Goal: Navigation & Orientation: Find specific page/section

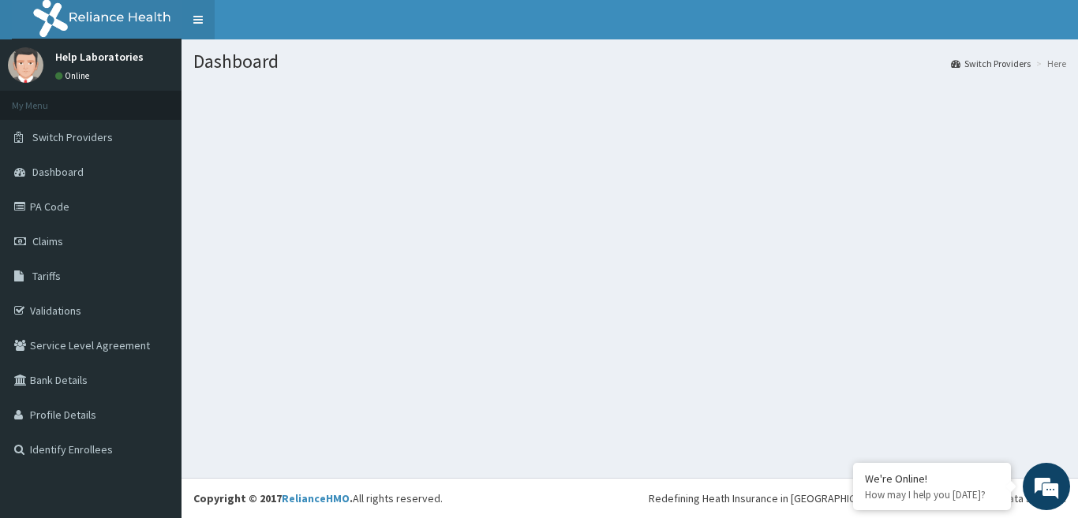
click at [193, 25] on link "Toggle navigation" at bounding box center [197, 19] width 33 height 39
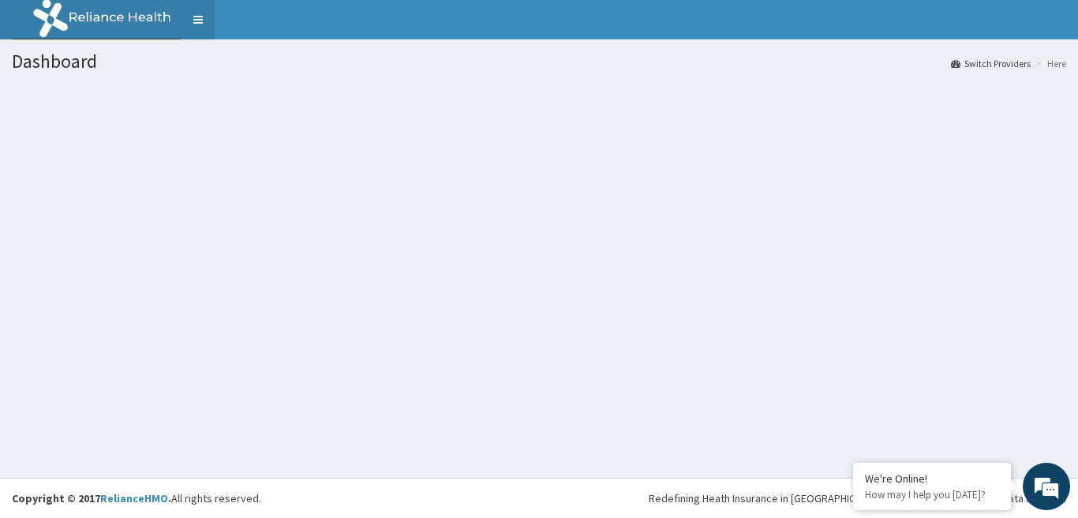
click at [193, 25] on link "Toggle navigation" at bounding box center [197, 19] width 33 height 39
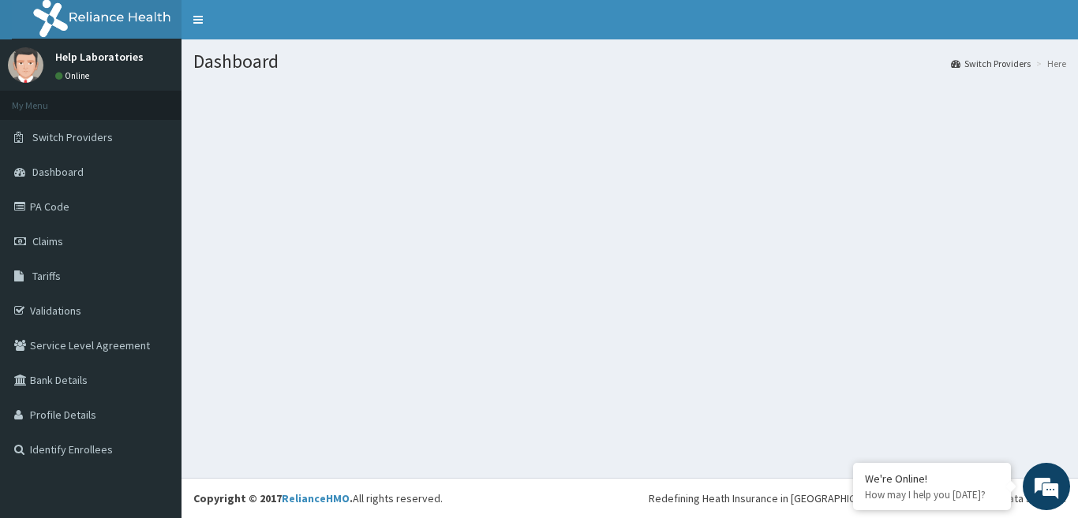
click at [974, 62] on link "Switch Providers" at bounding box center [991, 63] width 80 height 13
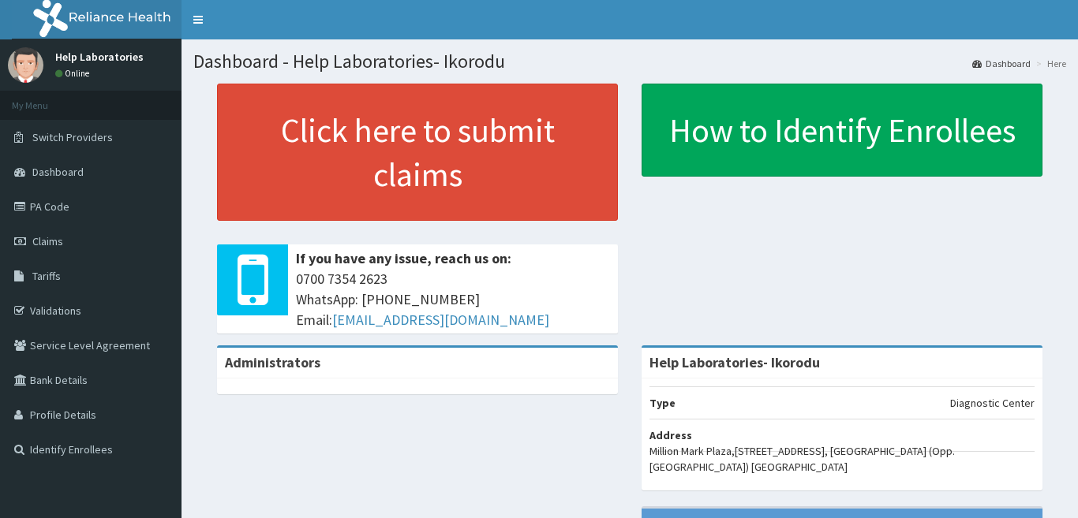
click at [402, 72] on h1 "Dashboard - Help Laboratories- Ikorodu" at bounding box center [629, 61] width 872 height 21
click at [1039, 66] on li "Here" at bounding box center [1049, 63] width 34 height 13
click at [1012, 60] on link "Dashboard" at bounding box center [1001, 63] width 58 height 13
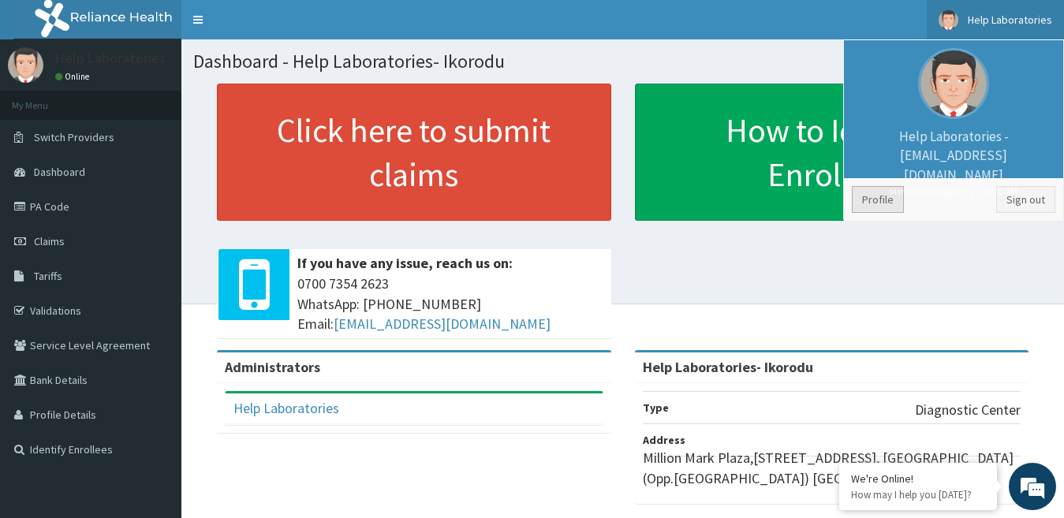
click at [871, 200] on link "Profile" at bounding box center [878, 199] width 52 height 27
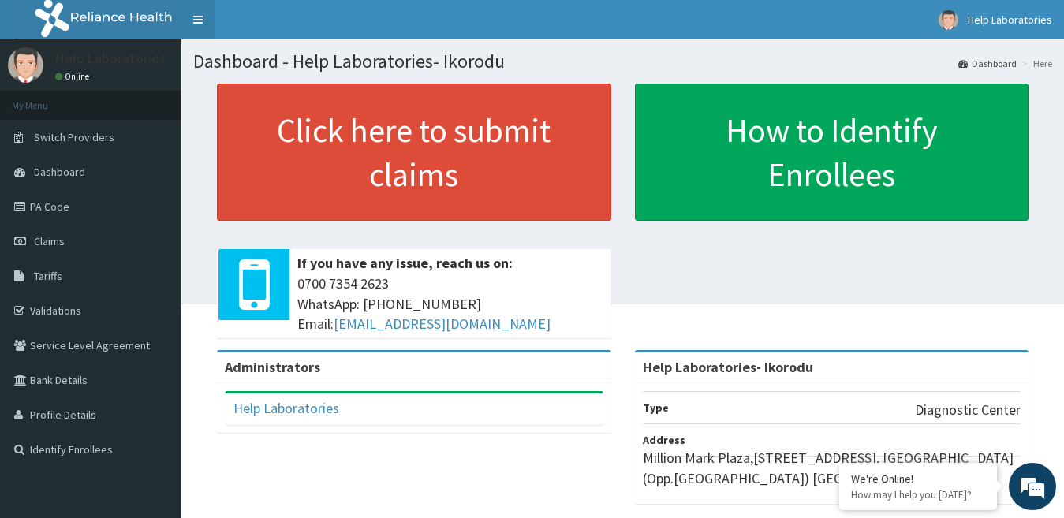
click at [197, 17] on link "Toggle navigation" at bounding box center [197, 19] width 33 height 39
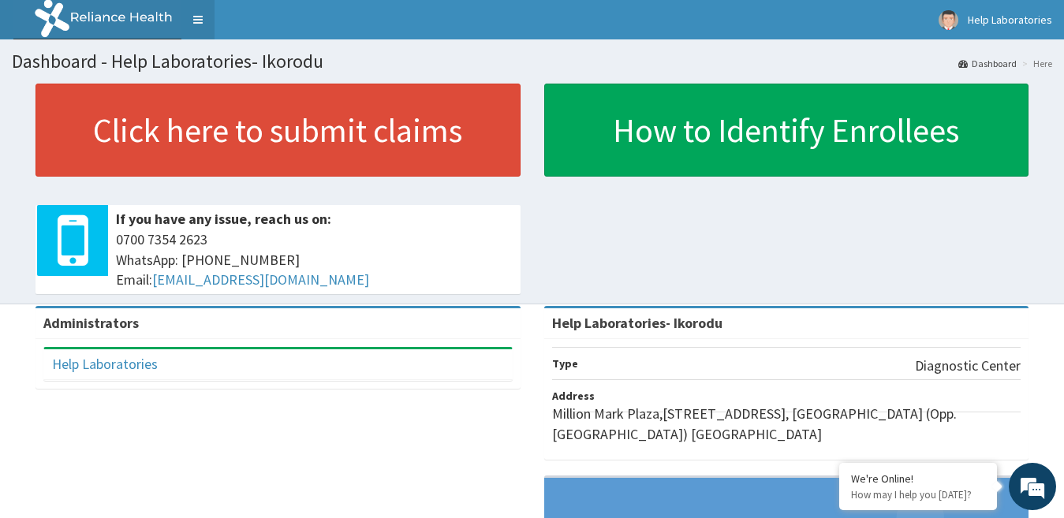
click at [197, 17] on link "Toggle navigation" at bounding box center [197, 19] width 33 height 39
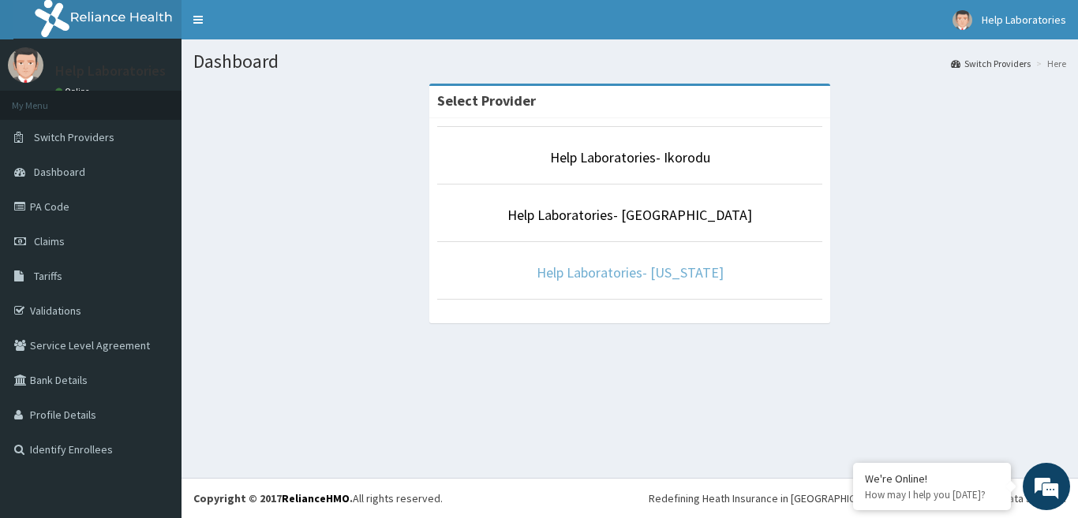
click at [608, 274] on link "Help Laboratories- Maryland" at bounding box center [629, 272] width 187 height 18
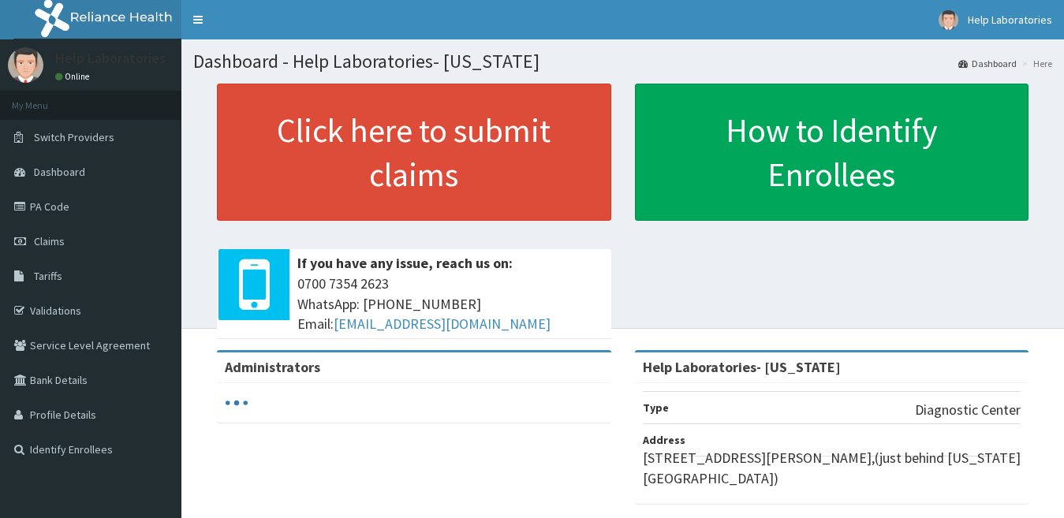
click at [51, 217] on link "PA Code" at bounding box center [90, 206] width 181 height 35
